Goal: Information Seeking & Learning: Learn about a topic

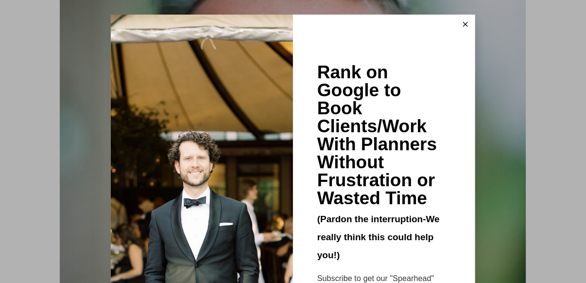
click at [464, 17] on button at bounding box center [465, 24] width 19 height 19
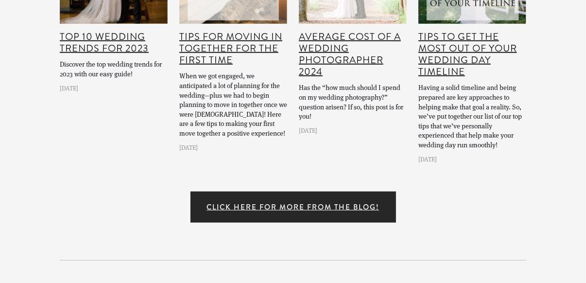
scroll to position [10494, 0]
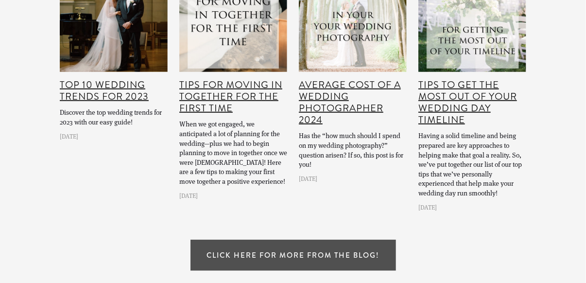
click at [254, 240] on link "Click Here for More From The Blog!" at bounding box center [293, 255] width 206 height 31
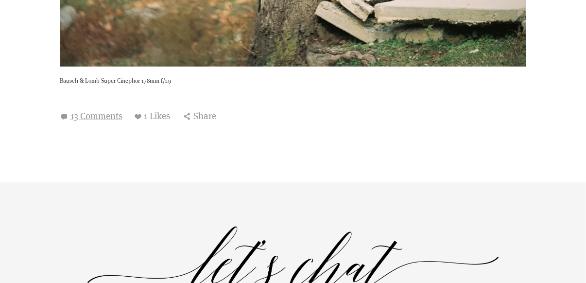
scroll to position [8842, 0]
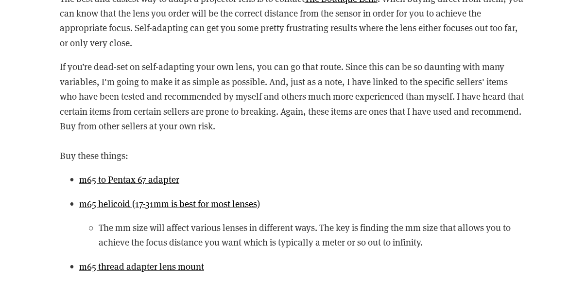
scroll to position [1749, 0]
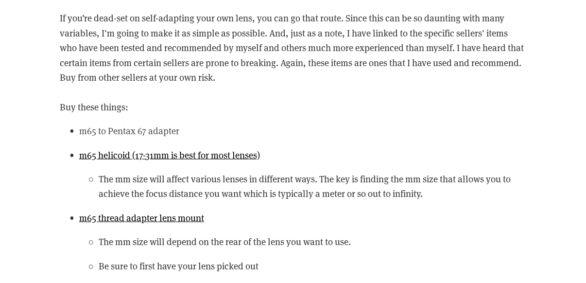
click at [125, 127] on link "m65 to Pentax 67 adapter" at bounding box center [129, 130] width 100 height 12
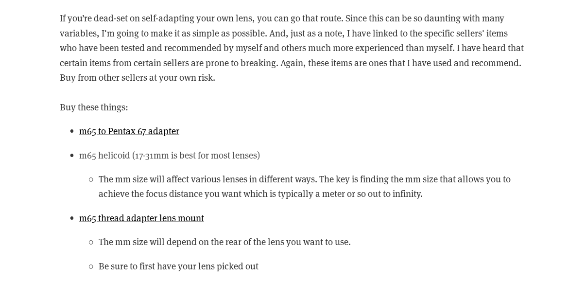
click at [192, 156] on link "m65 helicoid (17-31mm is best for most lenses)" at bounding box center [169, 155] width 181 height 12
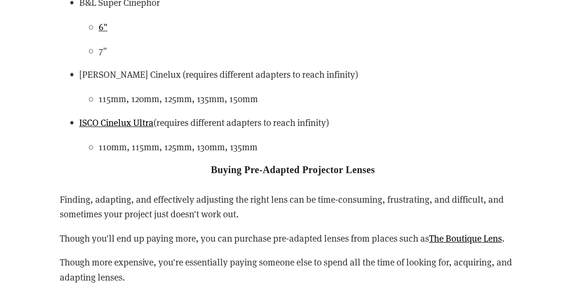
scroll to position [2526, 0]
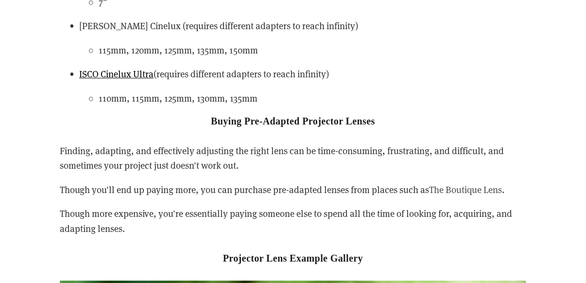
click at [466, 189] on link "The Boutique Lens" at bounding box center [465, 189] width 73 height 12
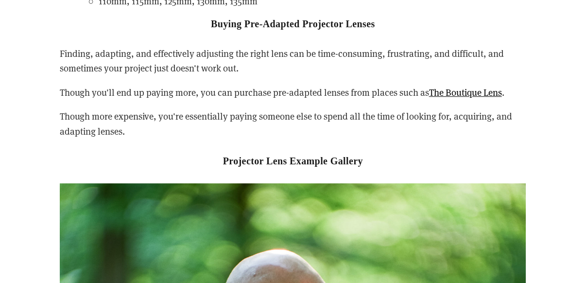
scroll to position [2672, 0]
